Goal: Task Accomplishment & Management: Use online tool/utility

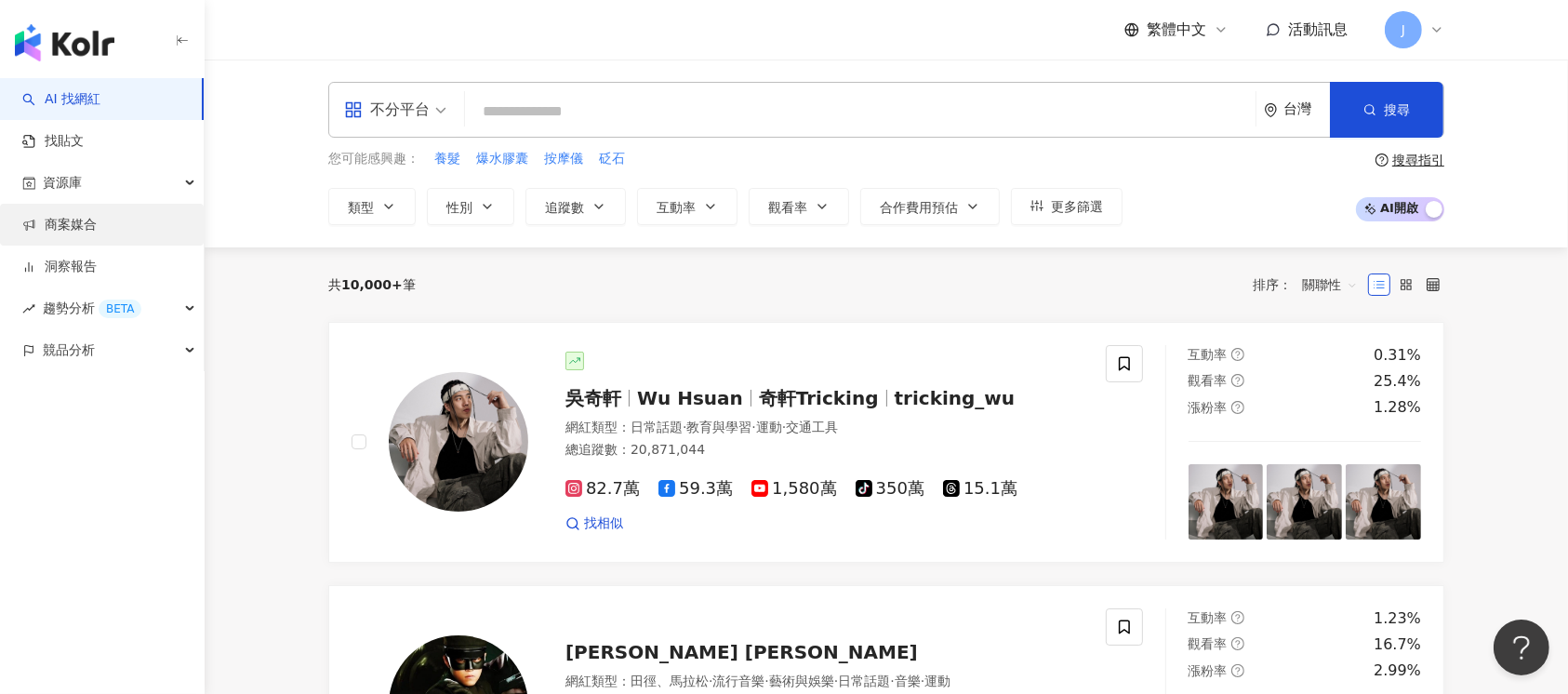
click at [95, 227] on link "商案媒合" at bounding box center [59, 225] width 75 height 18
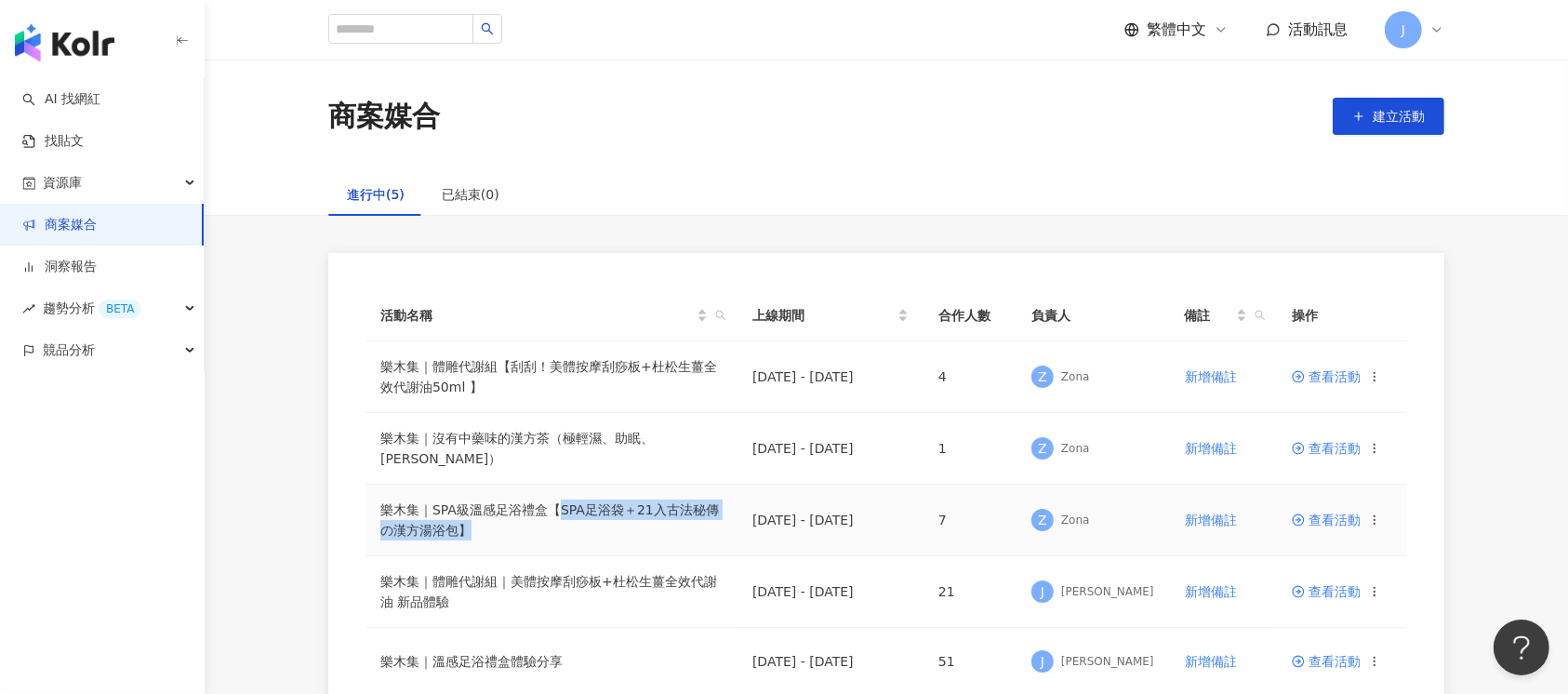
drag, startPoint x: 559, startPoint y: 505, endPoint x: 487, endPoint y: 522, distance: 74.0
click at [487, 522] on td "樂木集｜SPA級溫感足浴禮盒【SPA足浴袋＋21入古法秘傳の漢方湯浴包】" at bounding box center [551, 521] width 372 height 72
click at [543, 522] on td "樂木集｜SPA級溫感足浴禮盒【SPA足浴袋＋21入古法秘傳の漢方湯浴包】" at bounding box center [551, 521] width 372 height 72
drag, startPoint x: 563, startPoint y: 515, endPoint x: 570, endPoint y: 523, distance: 10.6
click at [570, 523] on td "樂木集｜SPA級溫感足浴禮盒【SPA足浴袋＋21入古法秘傳の漢方湯浴包】" at bounding box center [551, 521] width 372 height 72
